Goal: Navigation & Orientation: Find specific page/section

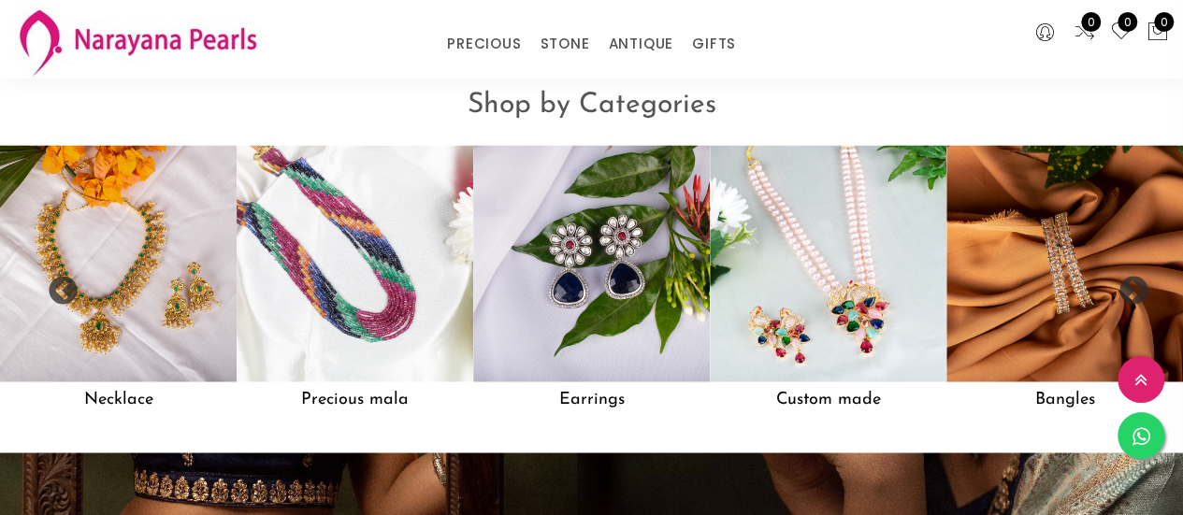
scroll to position [1439, 0]
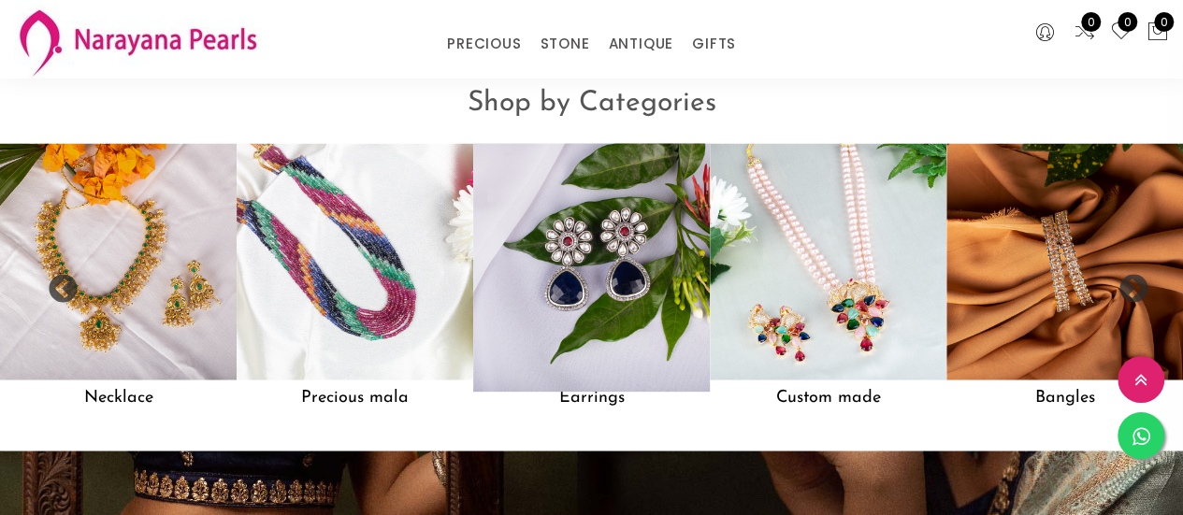
click at [535, 325] on img at bounding box center [591, 262] width 260 height 260
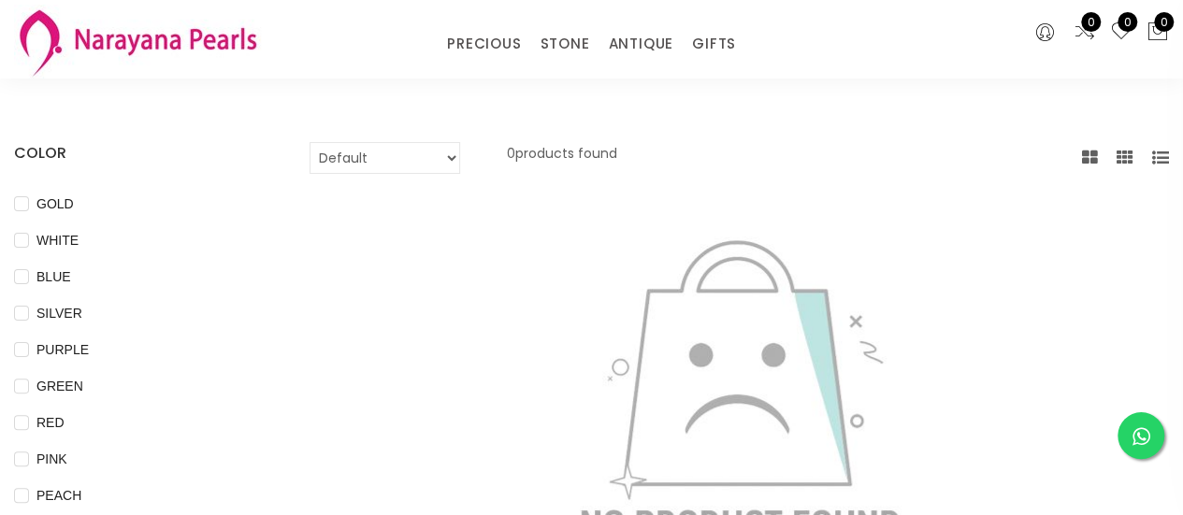
scroll to position [82, 0]
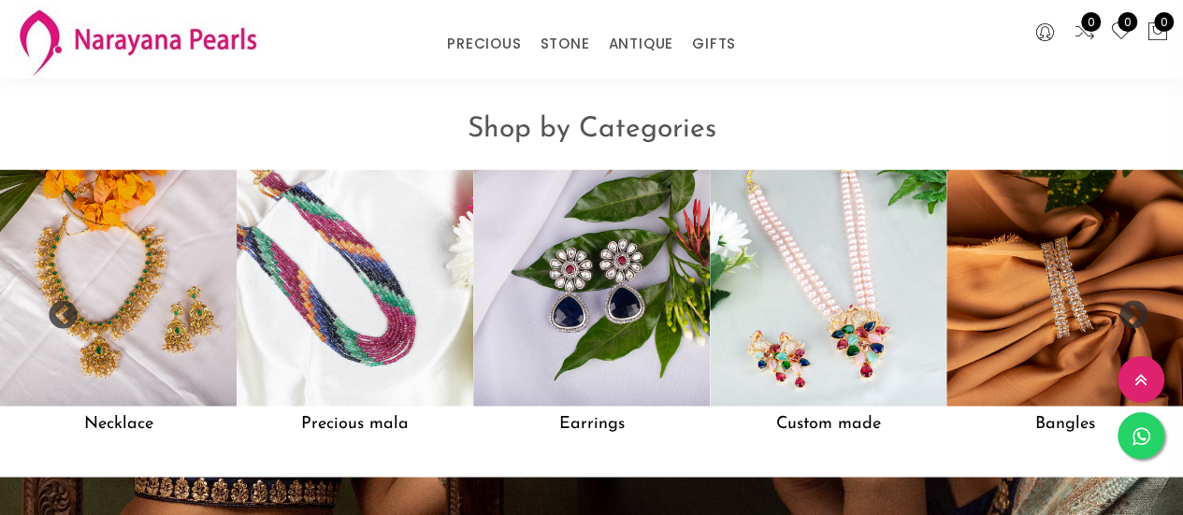
scroll to position [1412, 0]
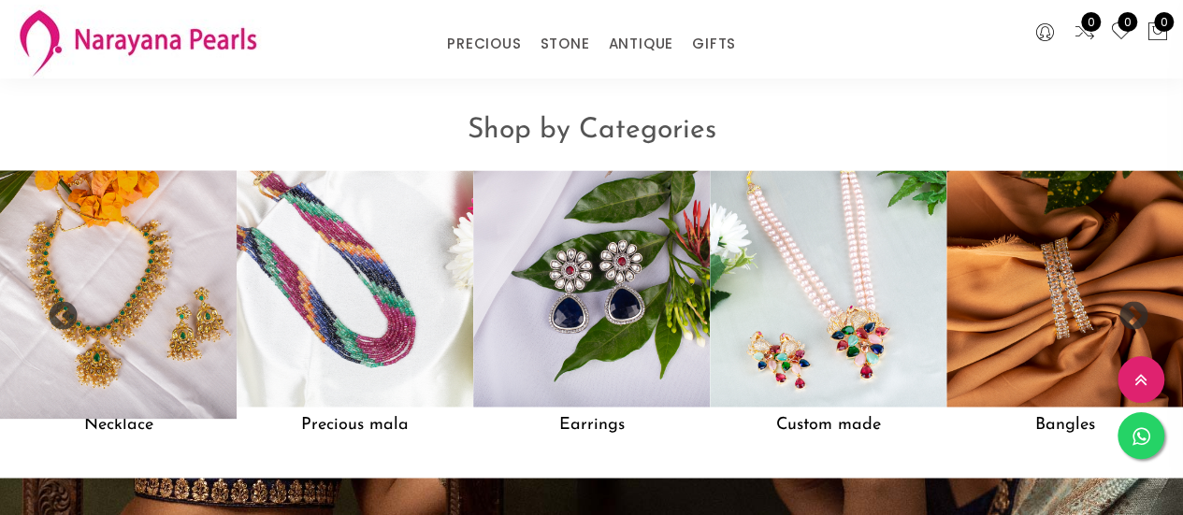
click at [90, 328] on img at bounding box center [118, 289] width 260 height 260
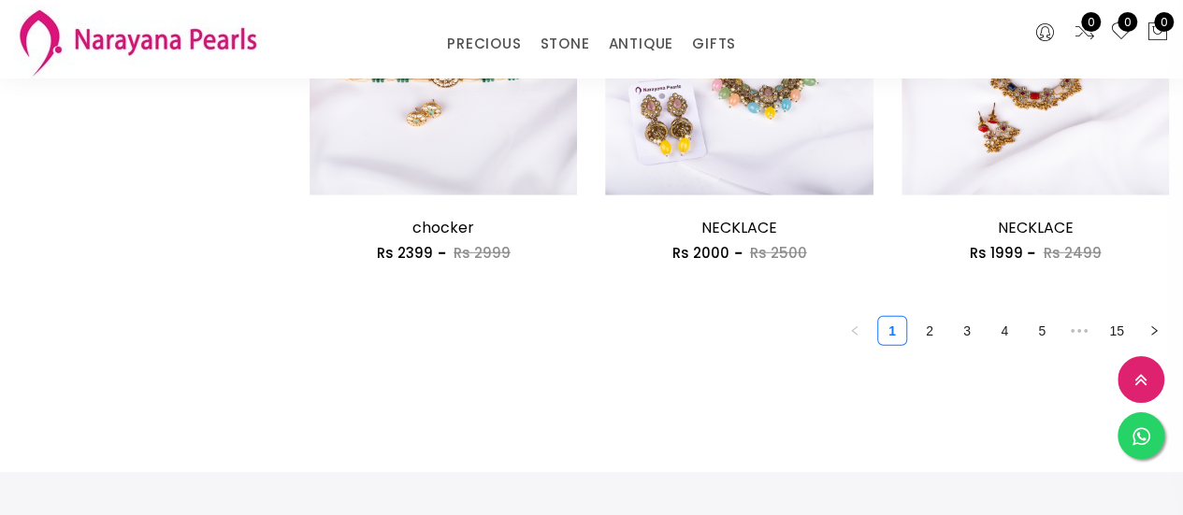
scroll to position [2582, 0]
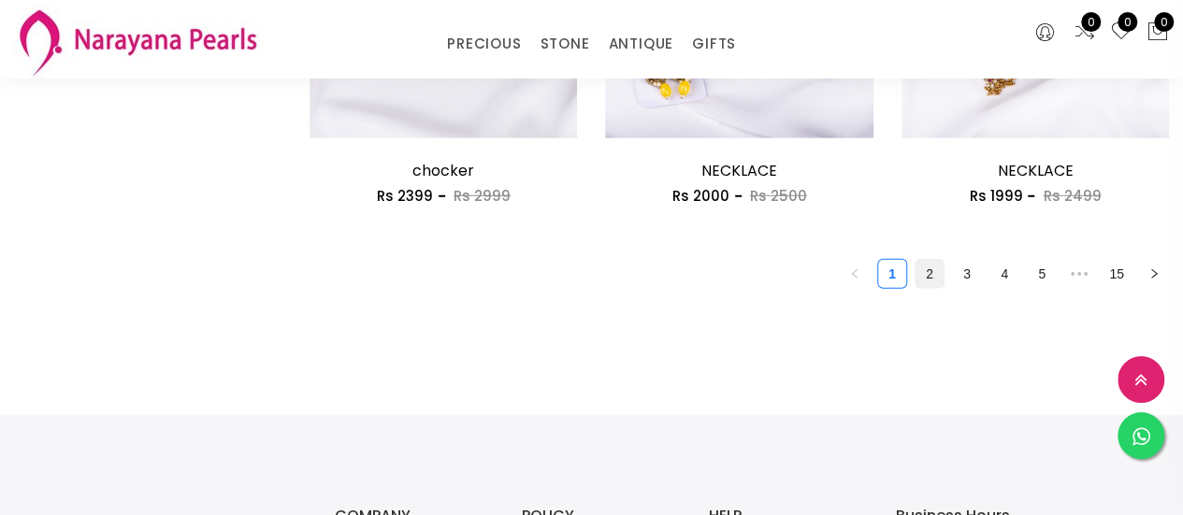
click at [922, 279] on link "2" at bounding box center [930, 274] width 28 height 28
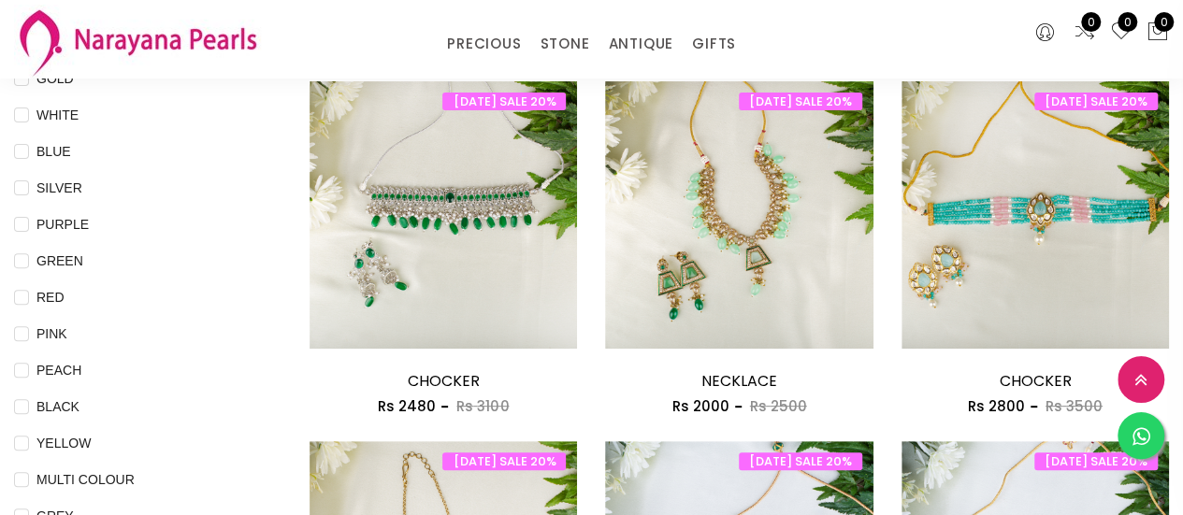
scroll to position [275, 0]
